Goal: Share content: Share content

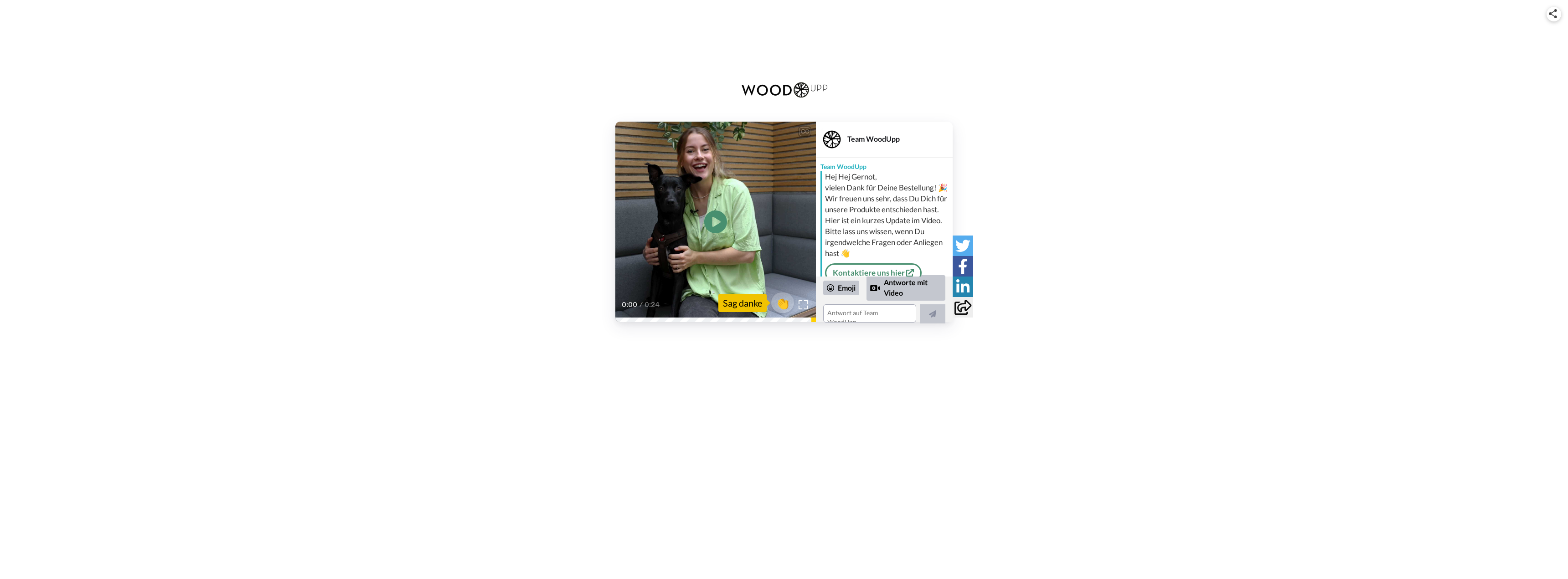
click at [522, 296] on div "CC Play/Pause 0:00 / 0:24 👏 Sag danke Team WoodUpp Team WoodUpp Hej Hej Gernot,…" at bounding box center [784, 221] width 1568 height 200
click at [963, 307] on icon at bounding box center [963, 307] width 17 height 15
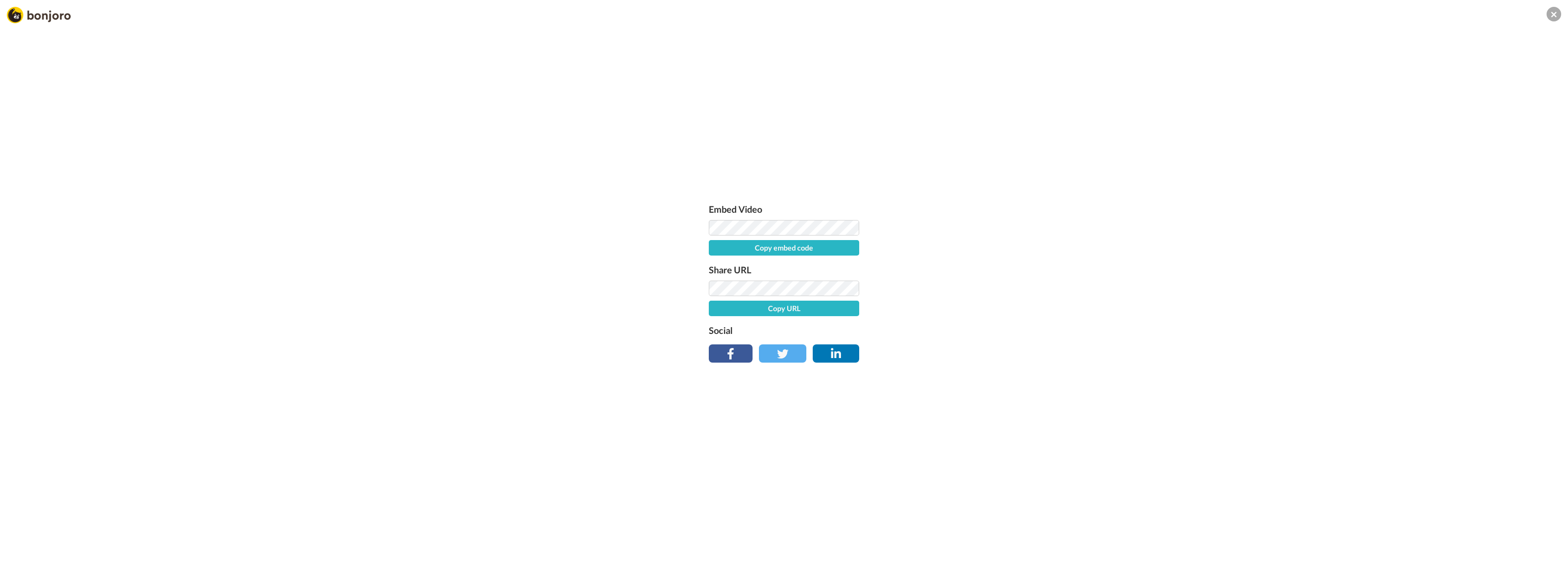
click at [810, 248] on button "Copy embed code" at bounding box center [783, 248] width 150 height 15
click at [733, 310] on button "Copy URL" at bounding box center [783, 308] width 150 height 15
click at [753, 243] on button "Embed code copied!" at bounding box center [783, 248] width 150 height 15
click at [747, 248] on button "Embed code copied!" at bounding box center [783, 248] width 150 height 15
drag, startPoint x: 376, startPoint y: 144, endPoint x: 354, endPoint y: 135, distance: 23.8
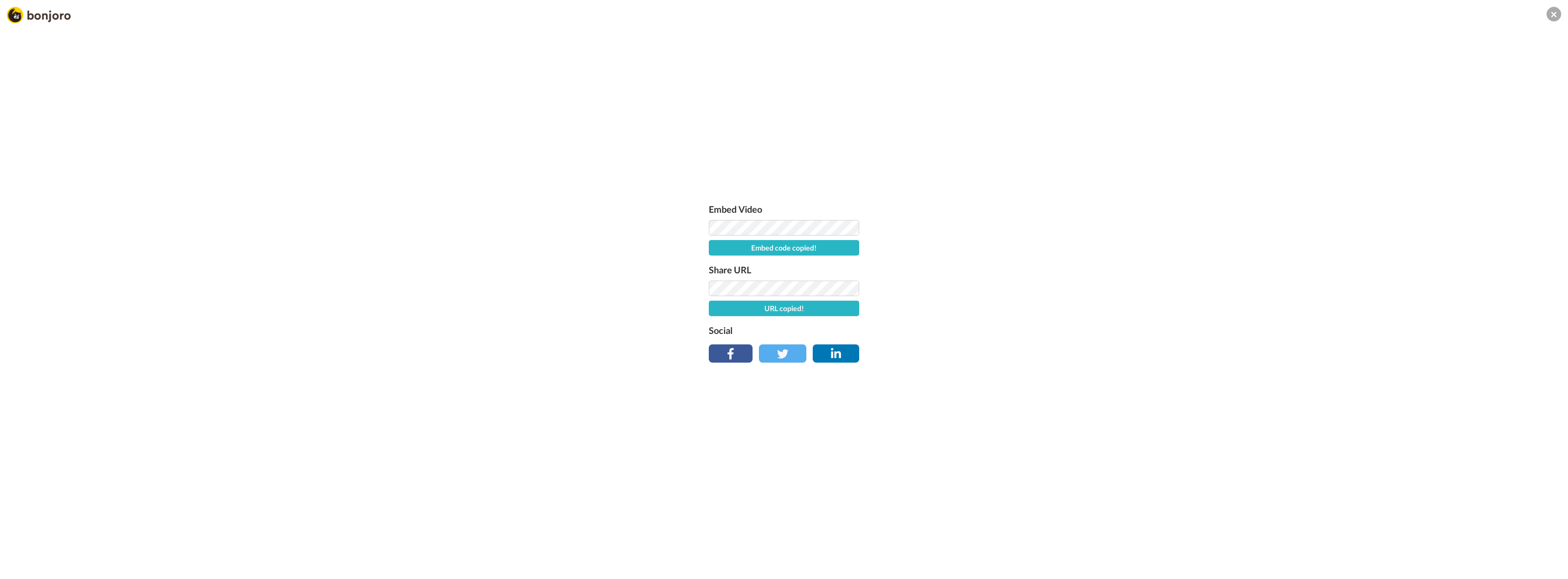
click at [373, 142] on div "Embed Video Embed code copied! Share URL URL copied! Social" at bounding box center [784, 339] width 1568 height 579
click at [794, 313] on button "URL copied!" at bounding box center [783, 308] width 150 height 15
click at [793, 308] on button "URL copied!" at bounding box center [783, 308] width 150 height 15
click at [774, 309] on button "URL copied!" at bounding box center [783, 308] width 150 height 15
click at [1062, 324] on div "Embed Video Embed code copied! Share URL URL copied! Social" at bounding box center [784, 339] width 1568 height 579
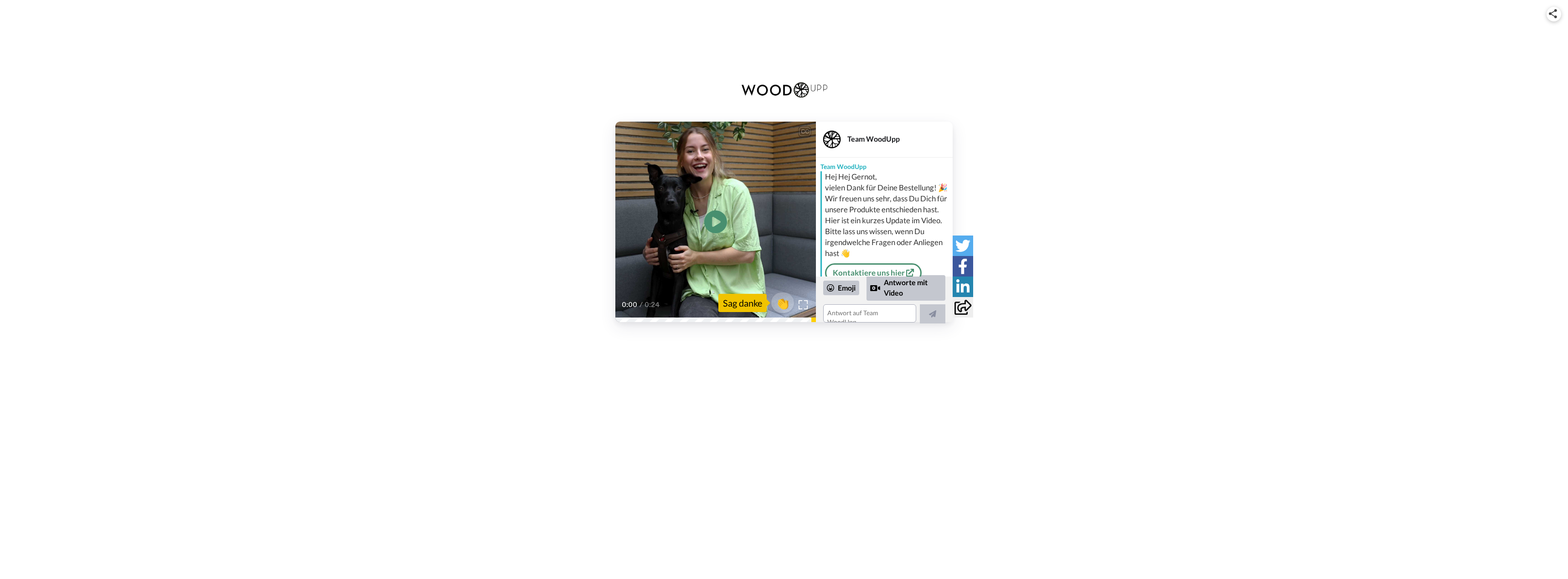
click at [714, 220] on icon "Play/Pause" at bounding box center [715, 221] width 23 height 41
click at [275, 194] on div "CC Play/Pause Wir würden uns super über Bilder von dir freuen. 0:14 / 0:24 👏 Sa…" at bounding box center [784, 221] width 1568 height 200
click at [299, 273] on div "CC Play/Pause 0:00 / 0:24 👏 Sag danke Team WoodUpp Team WoodUpp Hej Hej Gernot,…" at bounding box center [784, 221] width 1568 height 200
click at [426, 242] on div "CC Play/Pause 0:00 / 0:24 👏 Sag danke Team WoodUpp Team WoodUpp Hej Hej Gernot,…" at bounding box center [784, 221] width 1568 height 200
click at [714, 223] on icon "Play/Pause" at bounding box center [715, 221] width 23 height 41
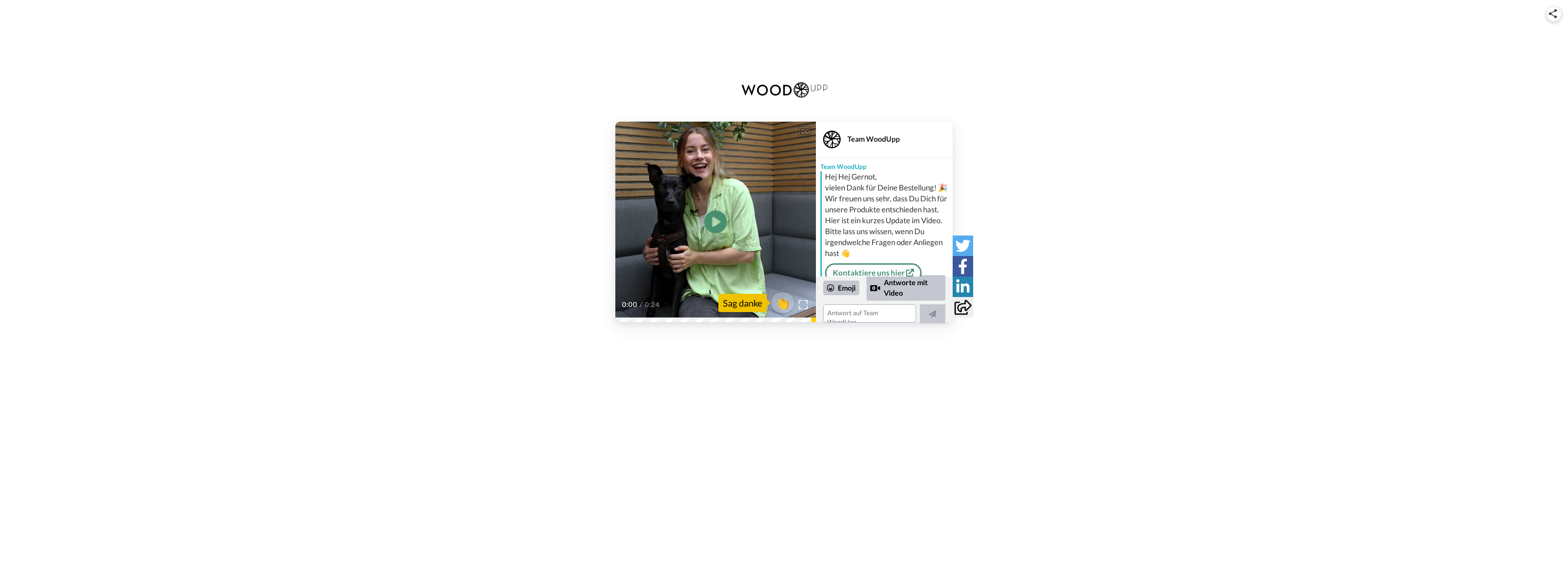
click at [716, 220] on icon "Play/Pause" at bounding box center [715, 221] width 23 height 41
